Goal: Transaction & Acquisition: Purchase product/service

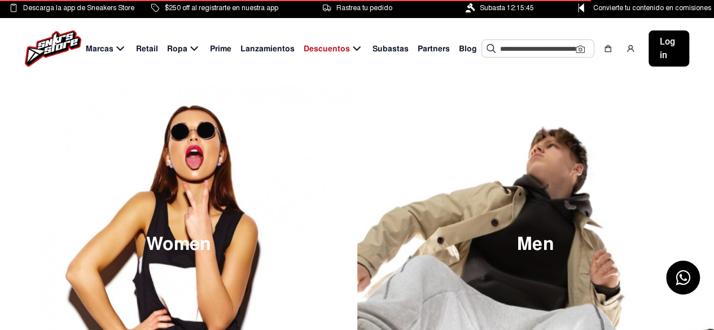
click at [535, 45] on input "text" at bounding box center [538, 48] width 76 height 17
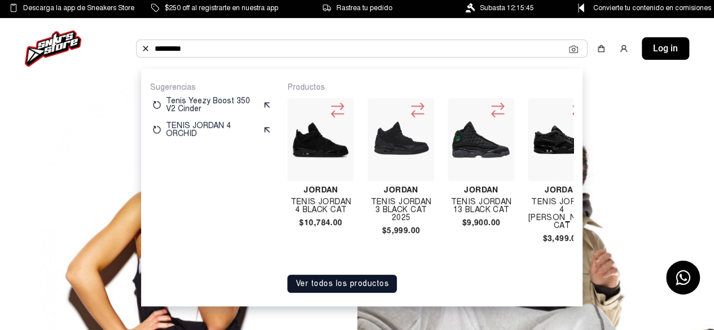
type input "*********"
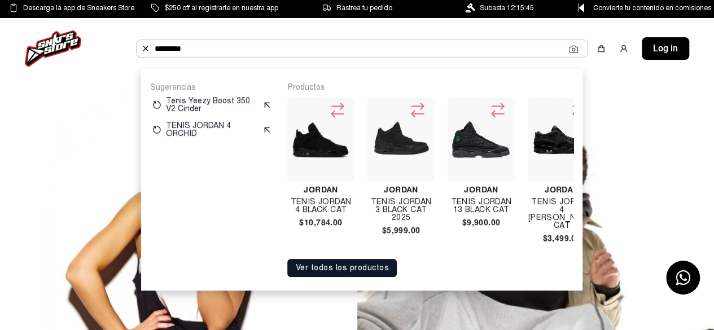
click at [367, 271] on button "Ver todos los productos" at bounding box center [342, 268] width 110 height 18
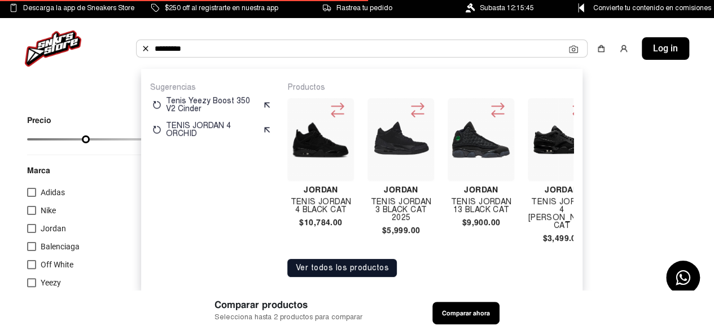
click at [357, 273] on button "Ver todos los productos" at bounding box center [342, 268] width 110 height 18
click at [315, 143] on img at bounding box center [321, 140] width 58 height 36
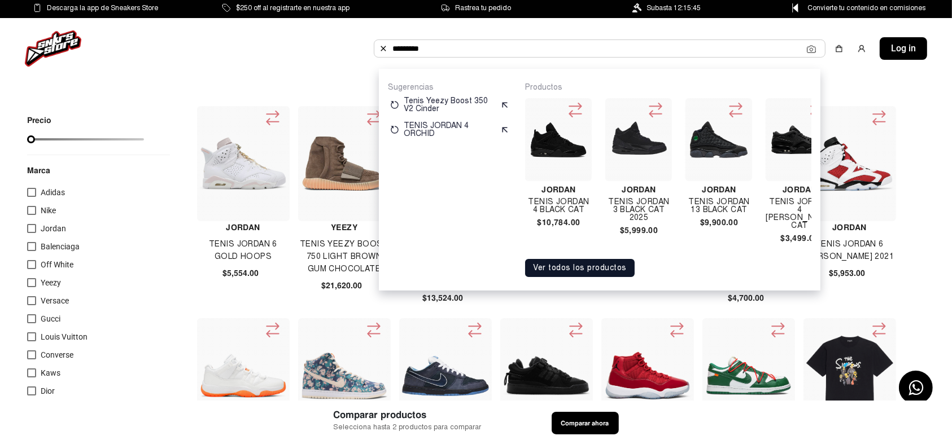
click at [629, 133] on img at bounding box center [639, 140] width 58 height 58
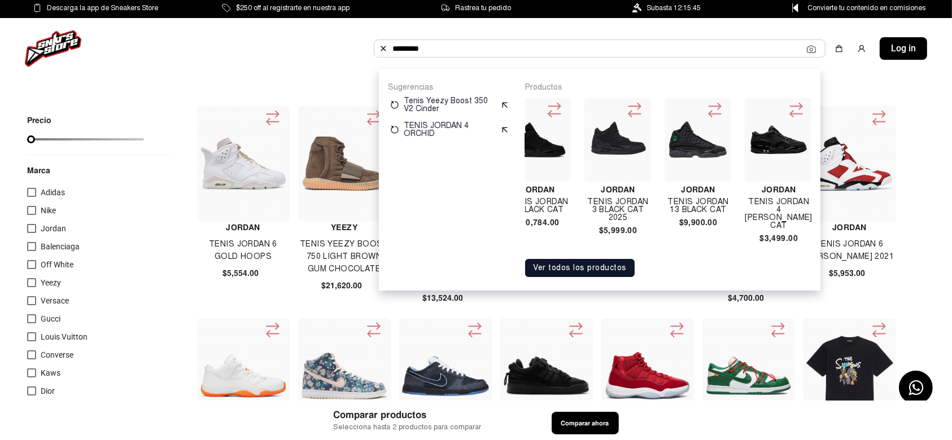
click at [714, 146] on img at bounding box center [778, 140] width 58 height 58
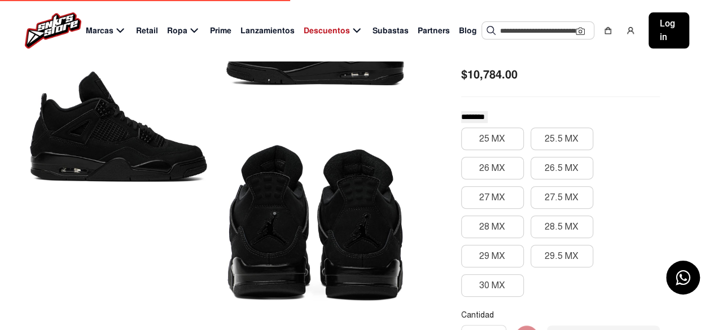
scroll to position [169, 0]
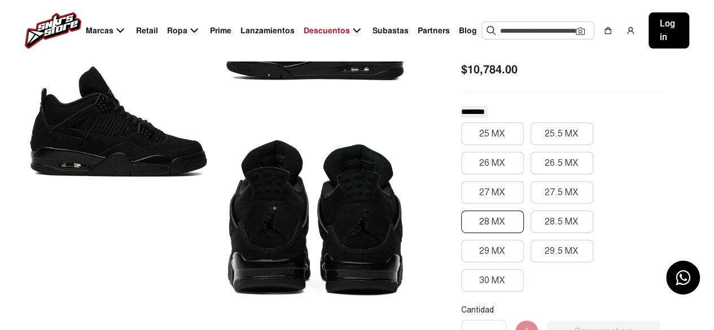
click at [475, 224] on button "28 MX" at bounding box center [492, 222] width 63 height 23
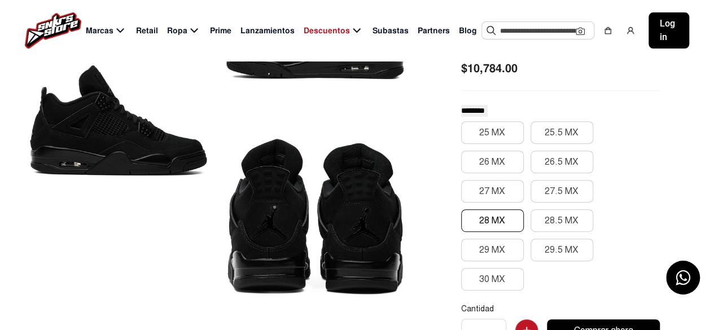
scroll to position [56, 0]
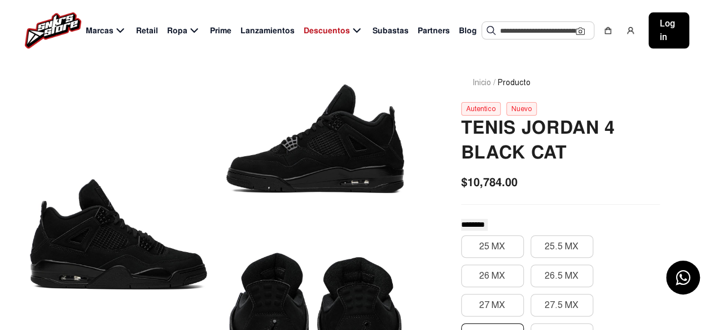
click at [283, 172] on div at bounding box center [315, 139] width 183 height 178
click at [99, 252] on div at bounding box center [118, 235] width 183 height 370
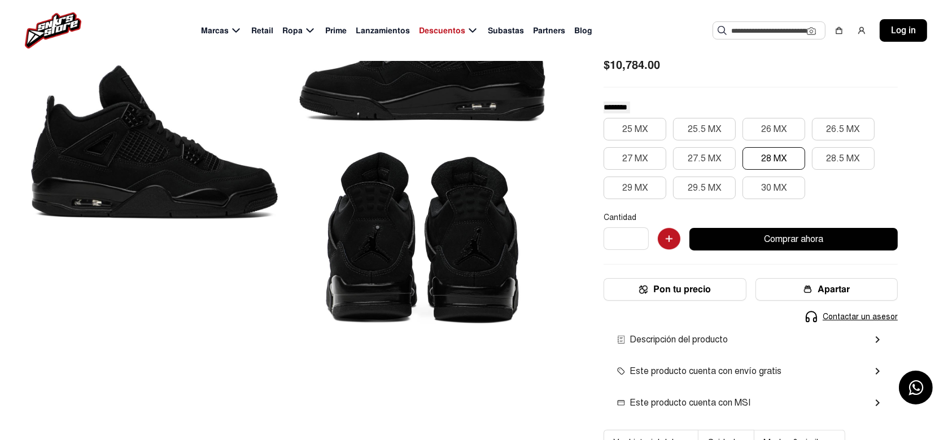
scroll to position [150, 0]
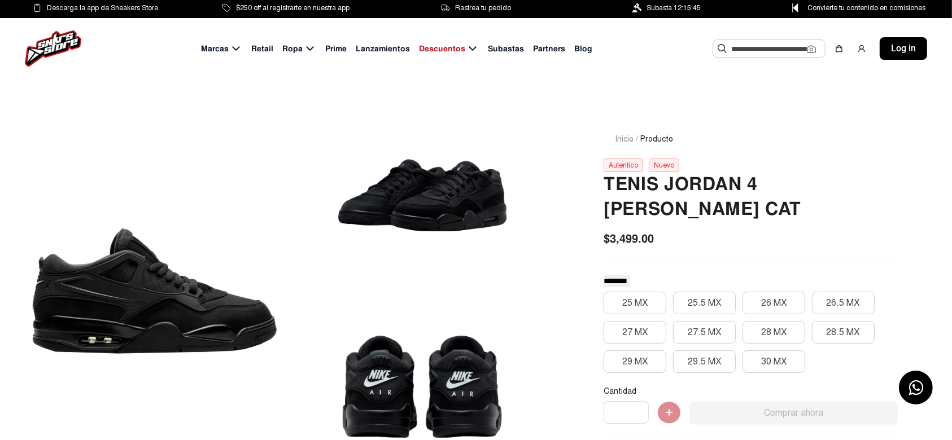
click at [415, 214] on div at bounding box center [422, 195] width 255 height 178
click at [409, 387] on div at bounding box center [422, 387] width 255 height 178
click at [393, 388] on div at bounding box center [422, 387] width 255 height 178
click at [195, 324] on div at bounding box center [154, 291] width 255 height 370
